Goal: Find specific page/section: Find specific page/section

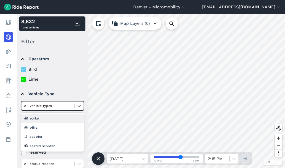
click at [26, 108] on div at bounding box center [48, 106] width 48 height 6
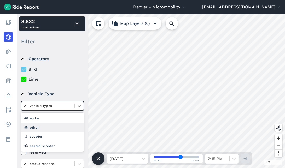
click at [34, 125] on div "other" at bounding box center [52, 127] width 63 height 9
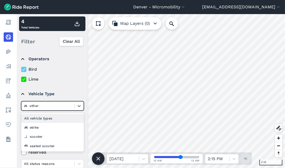
click at [38, 107] on div at bounding box center [48, 106] width 48 height 6
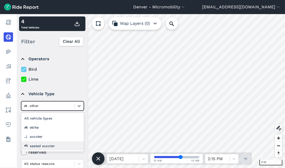
click at [37, 145] on div "seated scooter" at bounding box center [52, 146] width 63 height 9
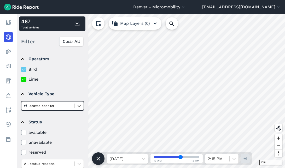
click at [24, 69] on icon at bounding box center [23, 69] width 5 height 5
click at [21, 69] on input "Bird" at bounding box center [21, 67] width 0 height 3
click at [25, 69] on use at bounding box center [23, 69] width 3 height 3
click at [21, 69] on input "Bird" at bounding box center [21, 67] width 0 height 3
click at [21, 77] on icon at bounding box center [23, 79] width 5 height 5
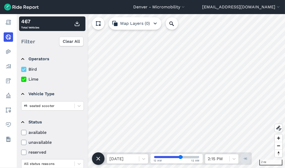
click at [21, 77] on input "Lime" at bounding box center [21, 77] width 0 height 3
click at [42, 100] on summary "Vehicle Type" at bounding box center [52, 94] width 62 height 15
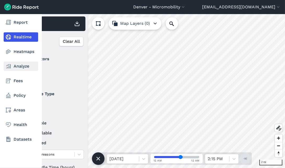
click at [19, 66] on link "Analyze" at bounding box center [21, 66] width 35 height 9
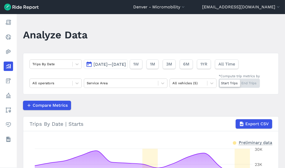
scroll to position [87, 0]
